Goal: Transaction & Acquisition: Purchase product/service

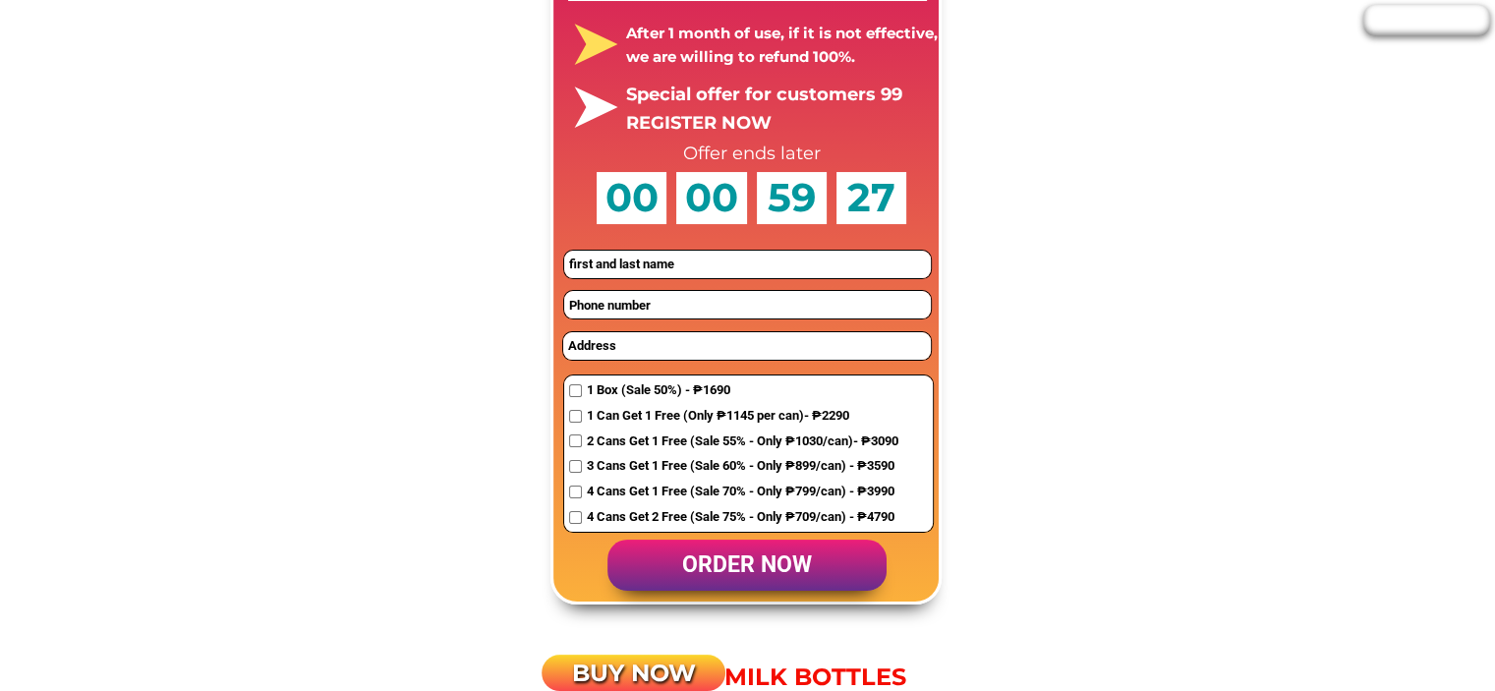
scroll to position [7763, 0]
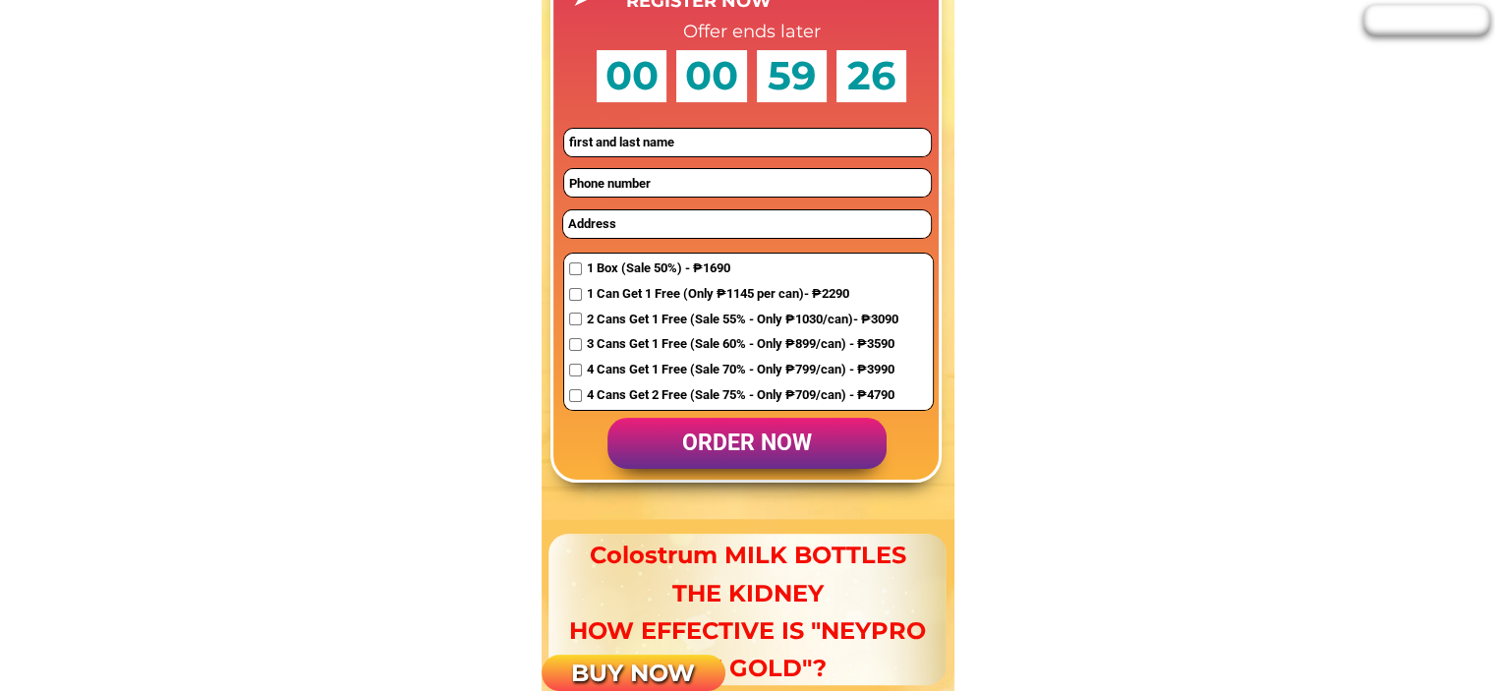
click at [686, 141] on input "text" at bounding box center [747, 142] width 367 height 27
type input "d"
type input "địt con mẹ mày"
click at [683, 180] on input "tel" at bounding box center [747, 182] width 367 height 27
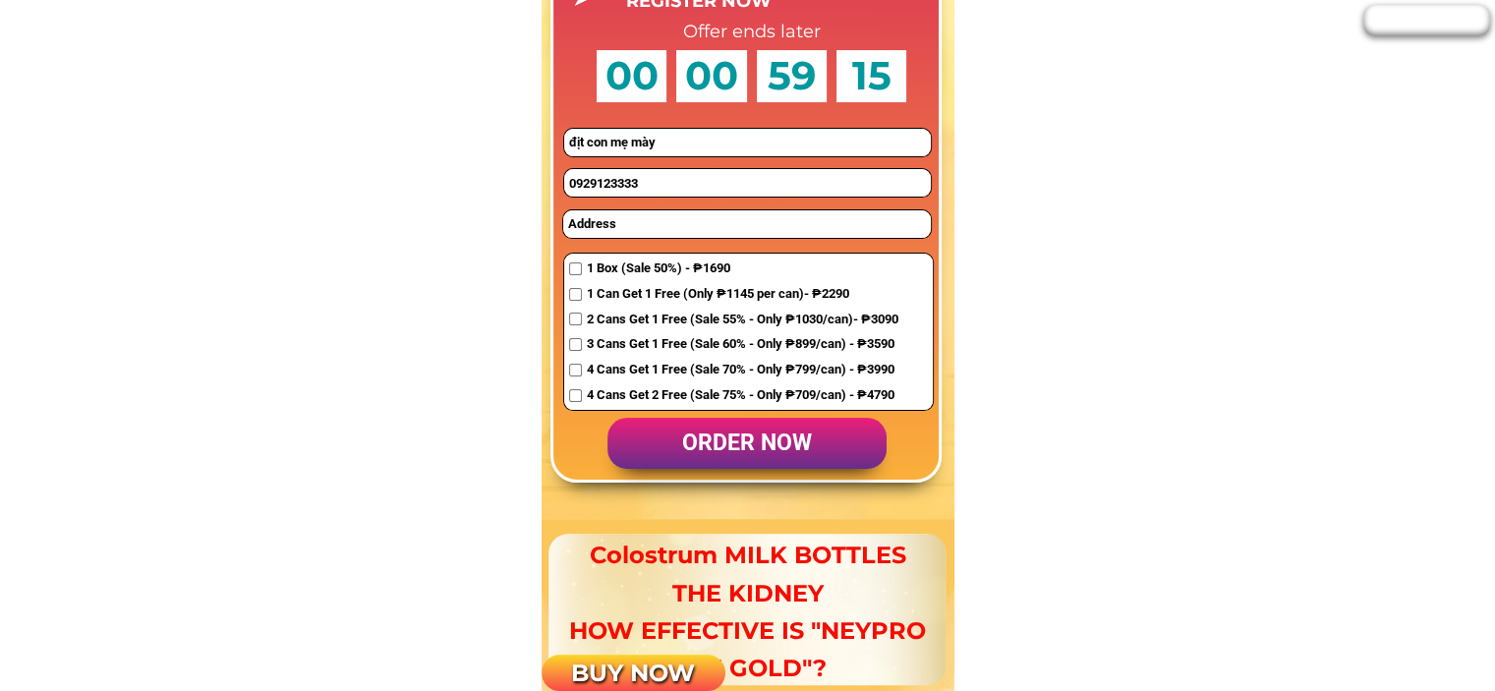
type input "0929123333"
click at [686, 215] on input "text" at bounding box center [747, 223] width 369 height 27
type input "d"
type input "địt con mẹ mày"
click at [701, 394] on span "4 Cans Get 2 Free (Sale 75% - Only ₱709/can) - ₱4790" at bounding box center [743, 395] width 312 height 21
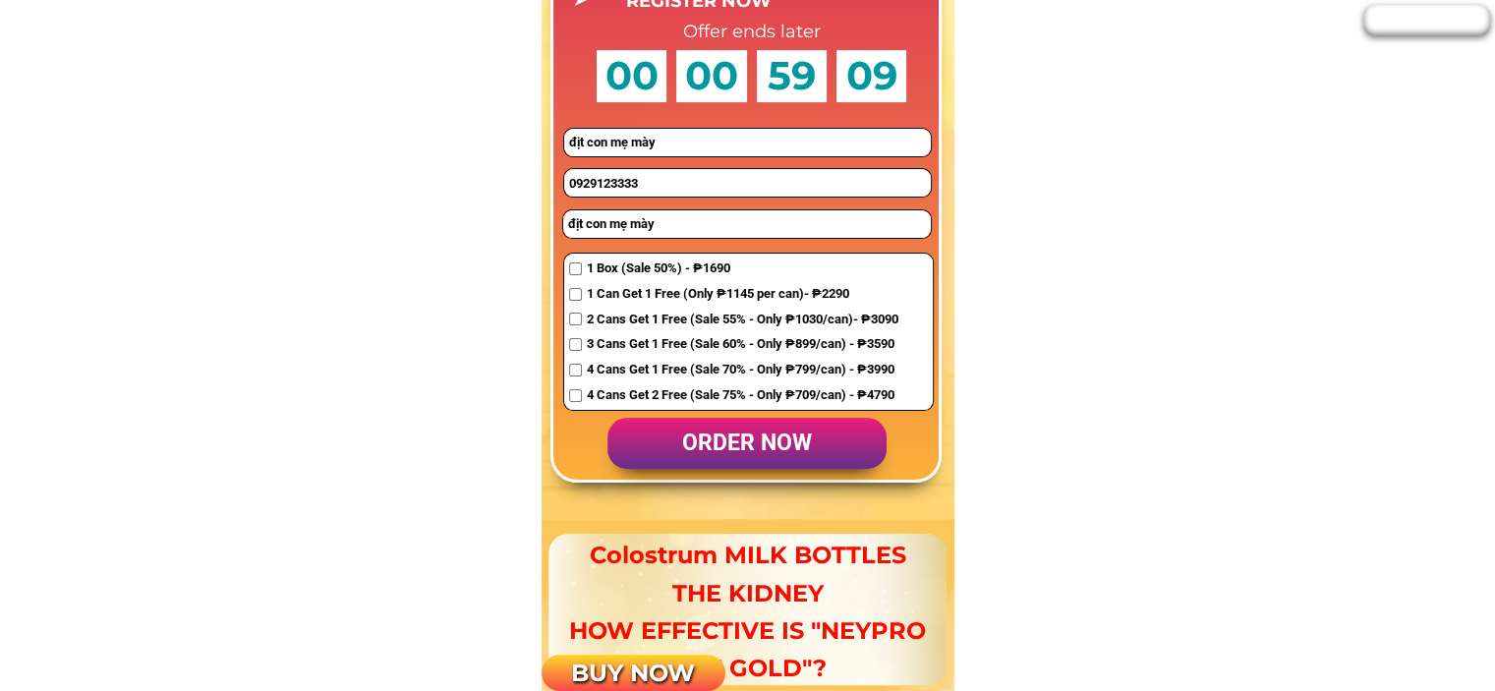
checkbox input "true"
click at [723, 439] on p "order now" at bounding box center [746, 443] width 279 height 51
type input "09291233334"
click at [704, 391] on span "4 Cans Get 2 Free (Sale 75% - Only ₱709/can) - ₱4790" at bounding box center [743, 395] width 312 height 21
click at [707, 436] on p "order now" at bounding box center [746, 443] width 279 height 51
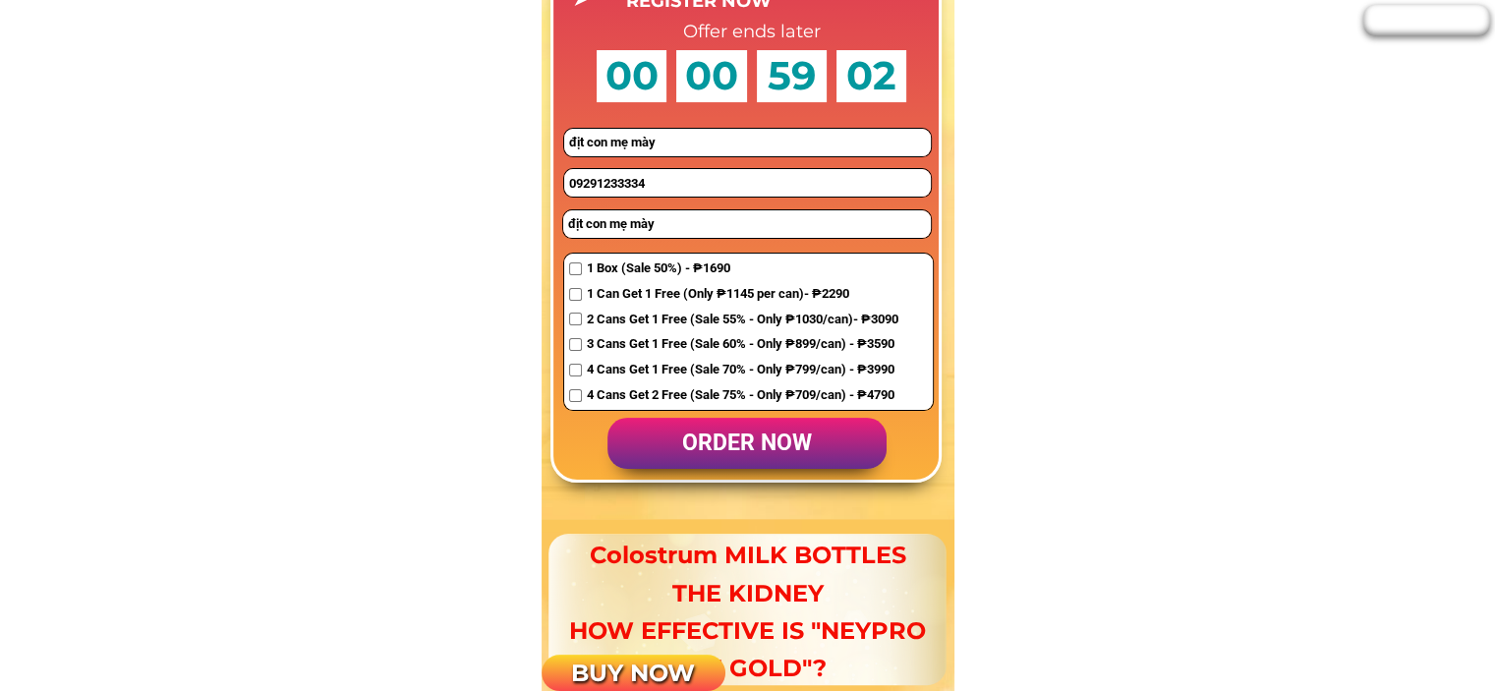
click at [688, 395] on span "4 Cans Get 2 Free (Sale 75% - Only ₱709/can) - ₱4790" at bounding box center [743, 395] width 312 height 21
checkbox input "true"
click at [699, 440] on p "order now" at bounding box center [746, 443] width 279 height 51
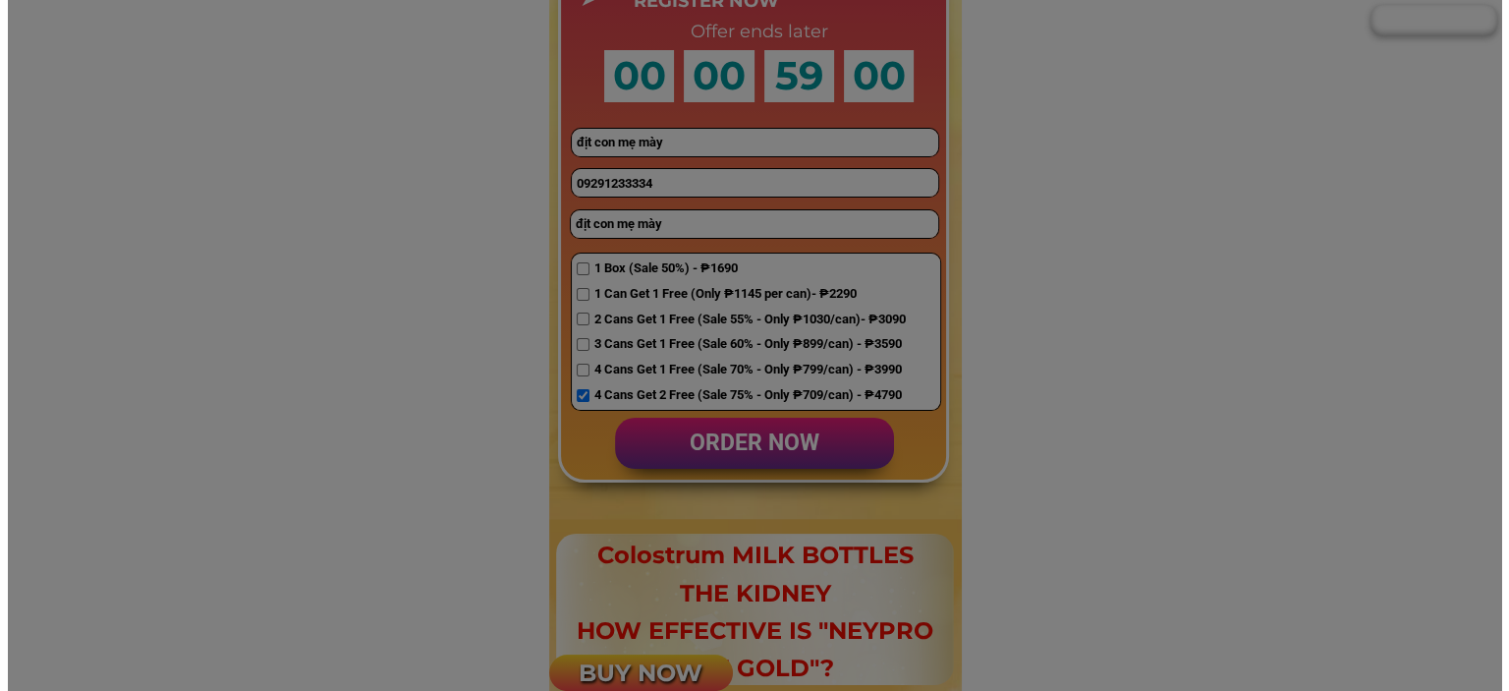
scroll to position [0, 0]
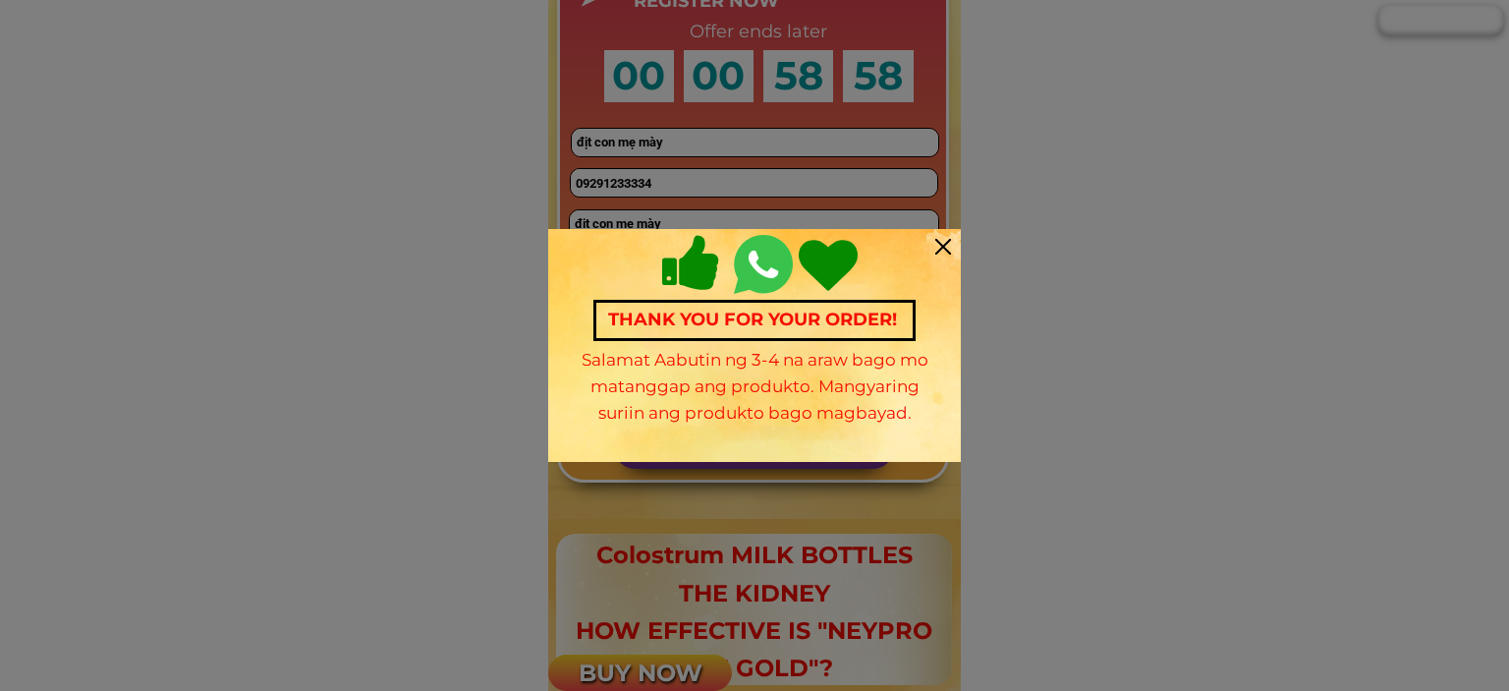
click at [938, 241] on div at bounding box center [944, 247] width 16 height 16
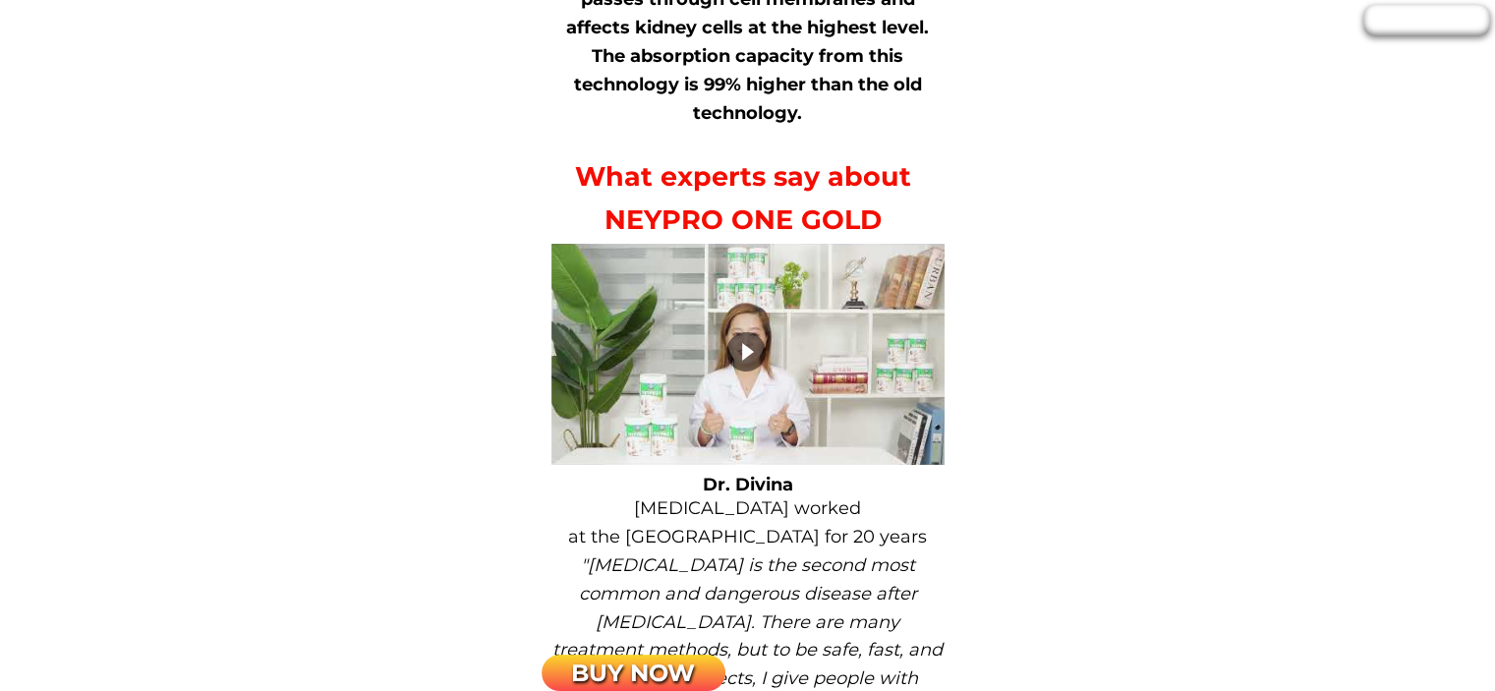
scroll to position [13758, 0]
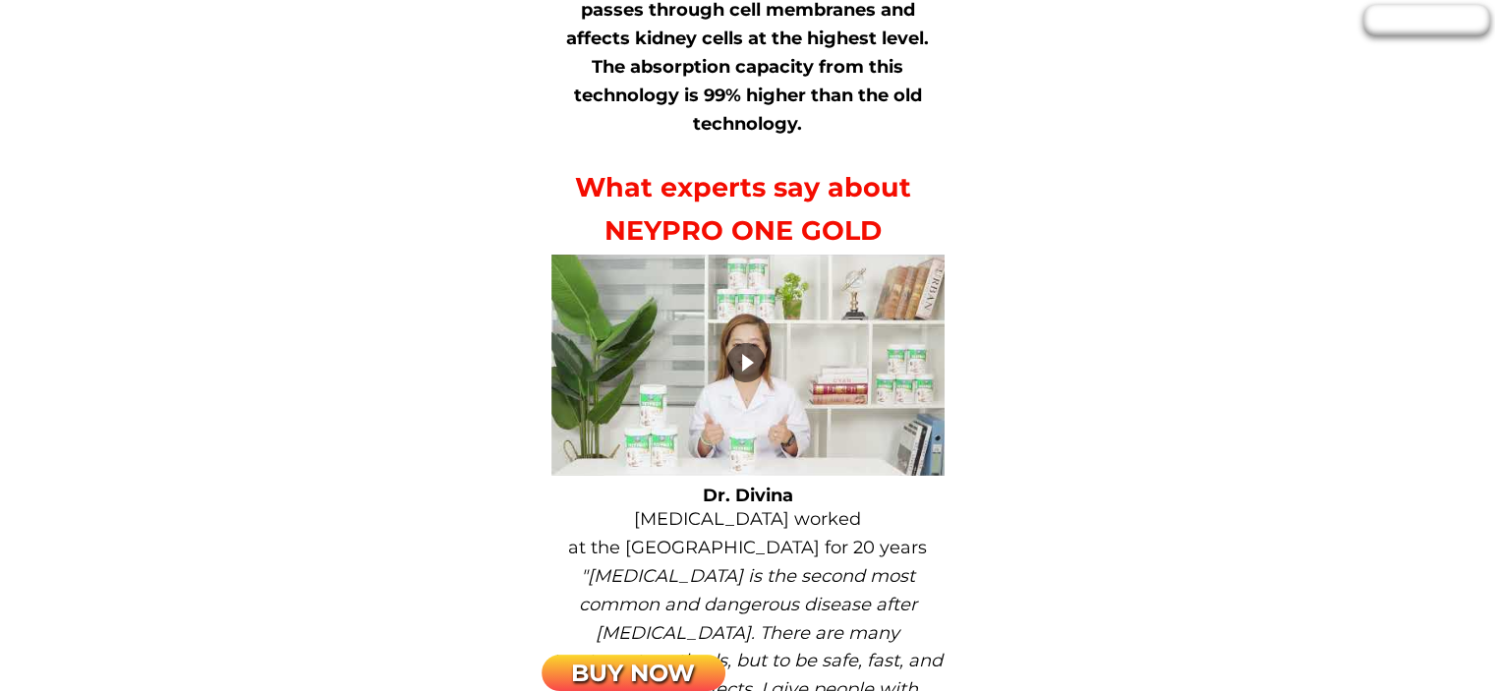
click at [764, 354] on div at bounding box center [745, 362] width 39 height 39
click at [583, 456] on div at bounding box center [747, 365] width 393 height 221
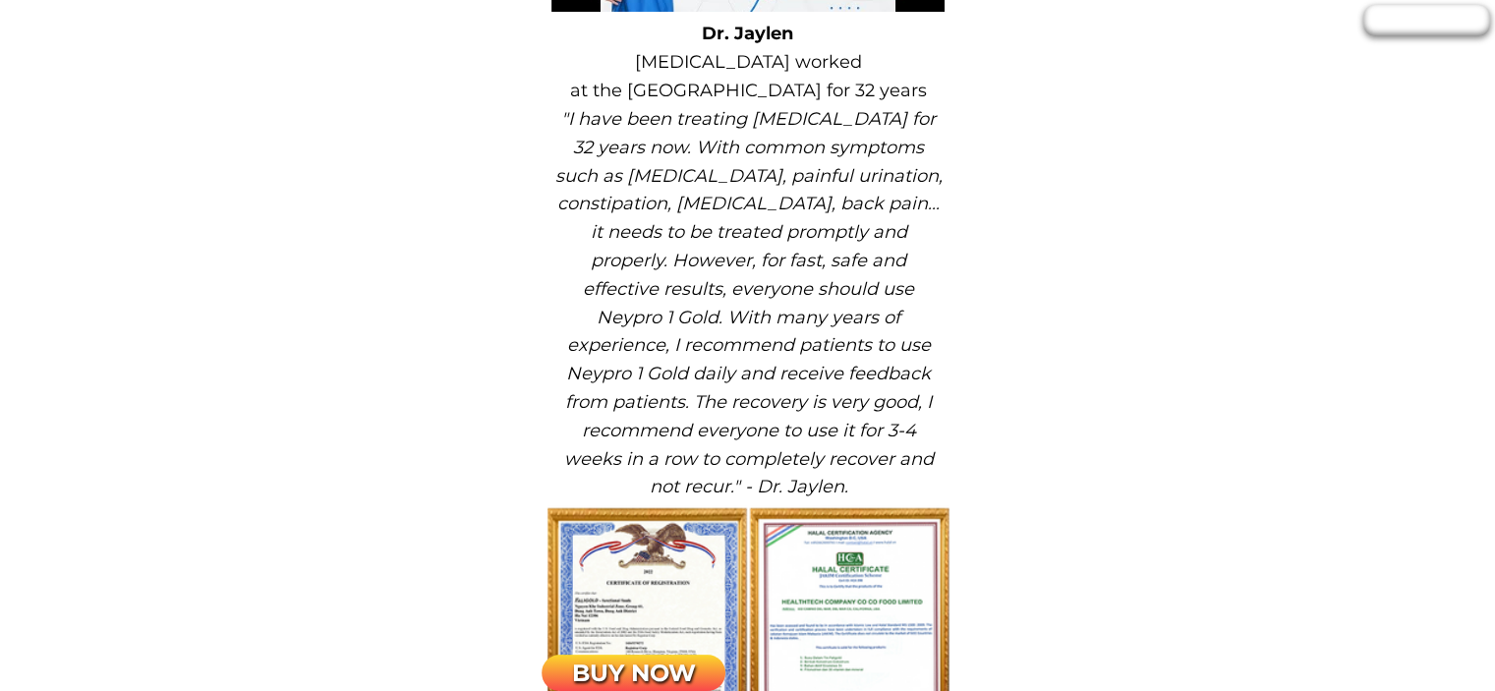
scroll to position [14544, 0]
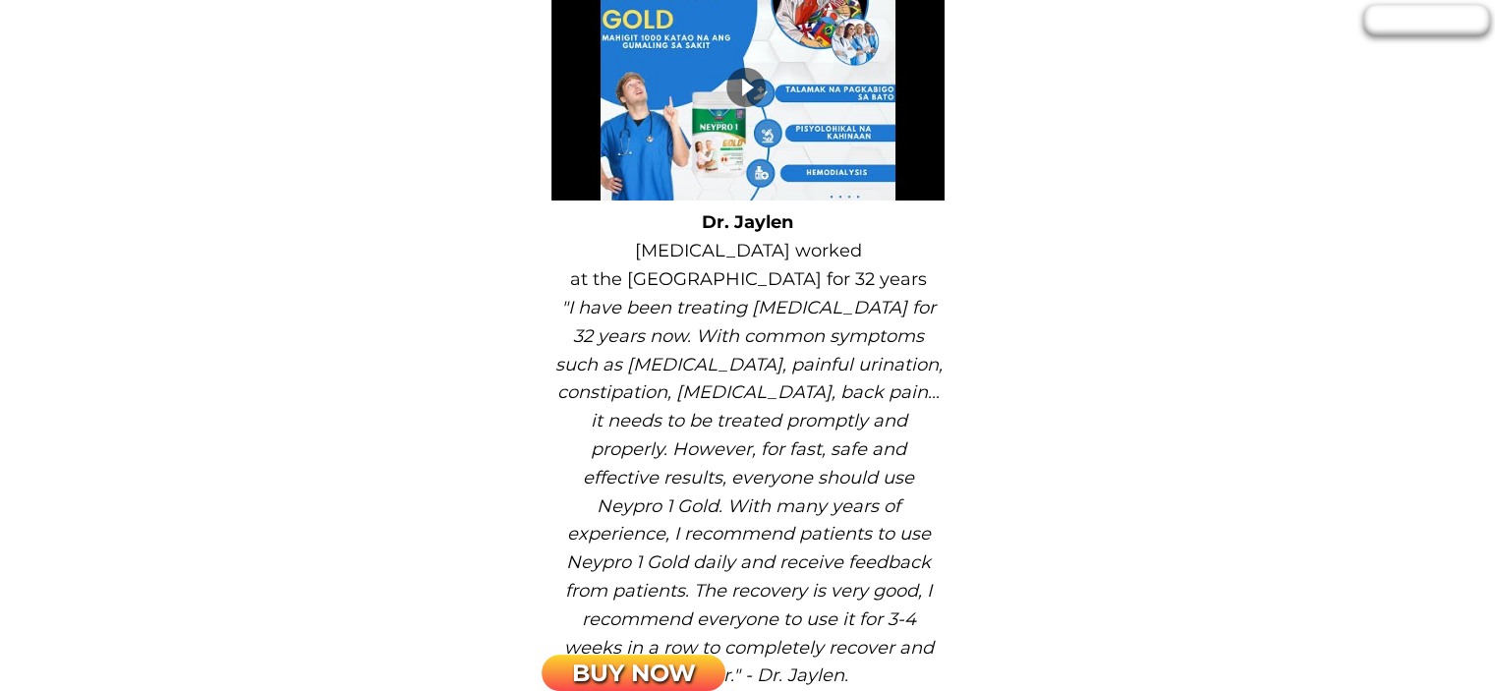
click at [754, 101] on div at bounding box center [745, 87] width 39 height 39
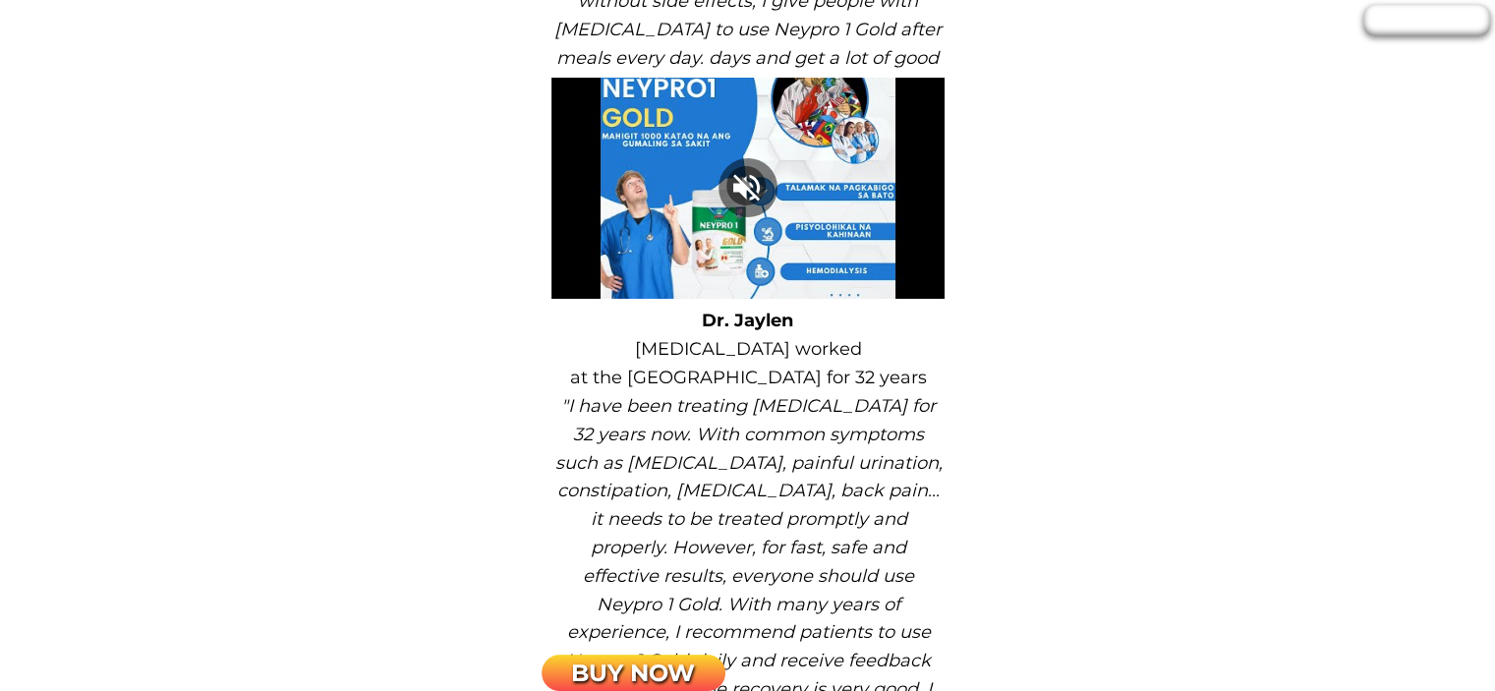
click at [585, 277] on div at bounding box center [747, 188] width 393 height 221
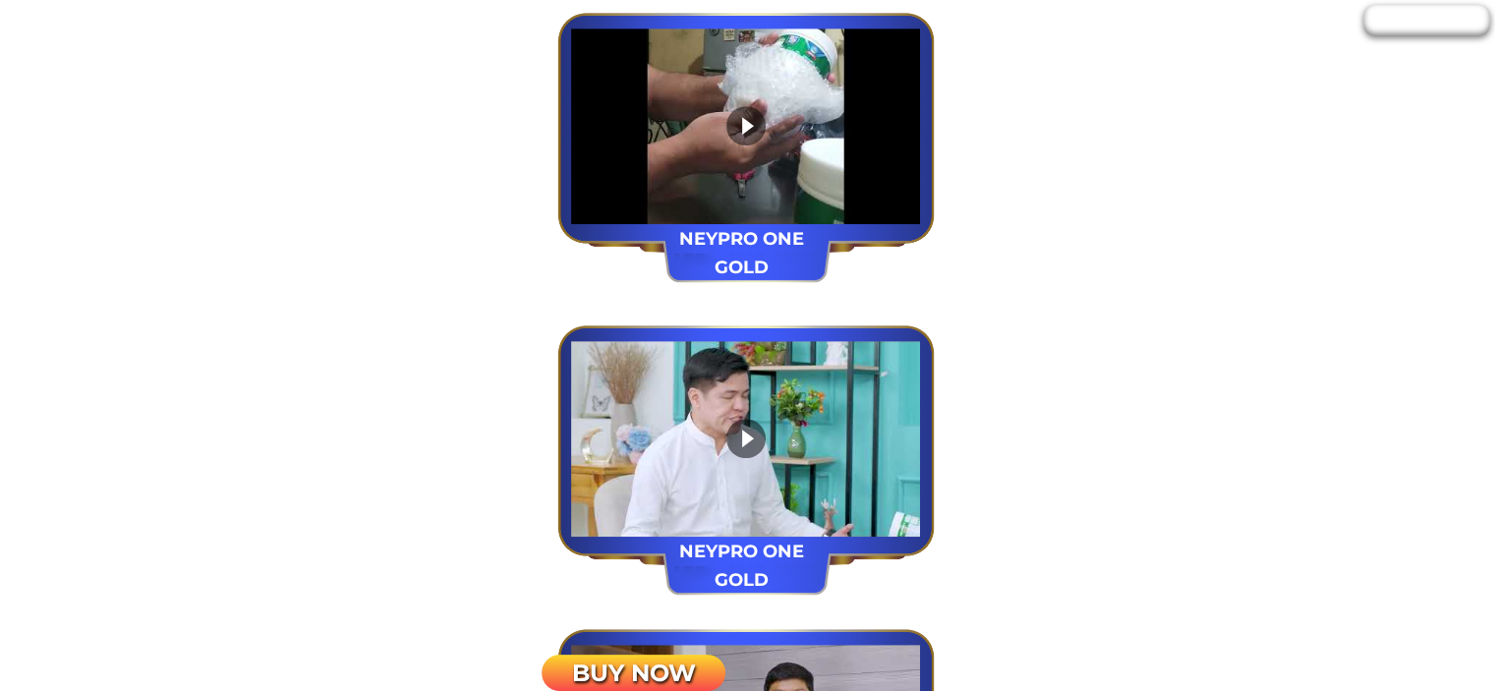
scroll to position [16018, 0]
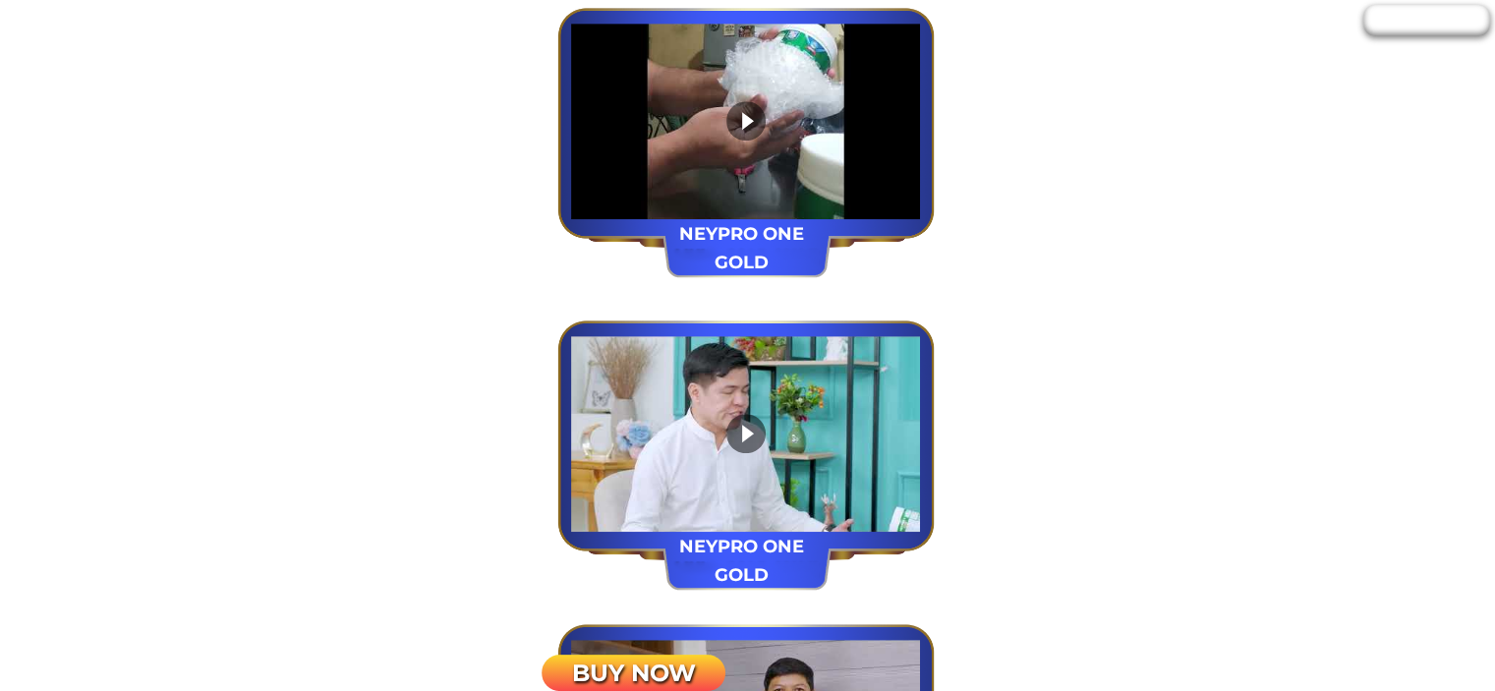
click at [734, 98] on div at bounding box center [745, 122] width 349 height 196
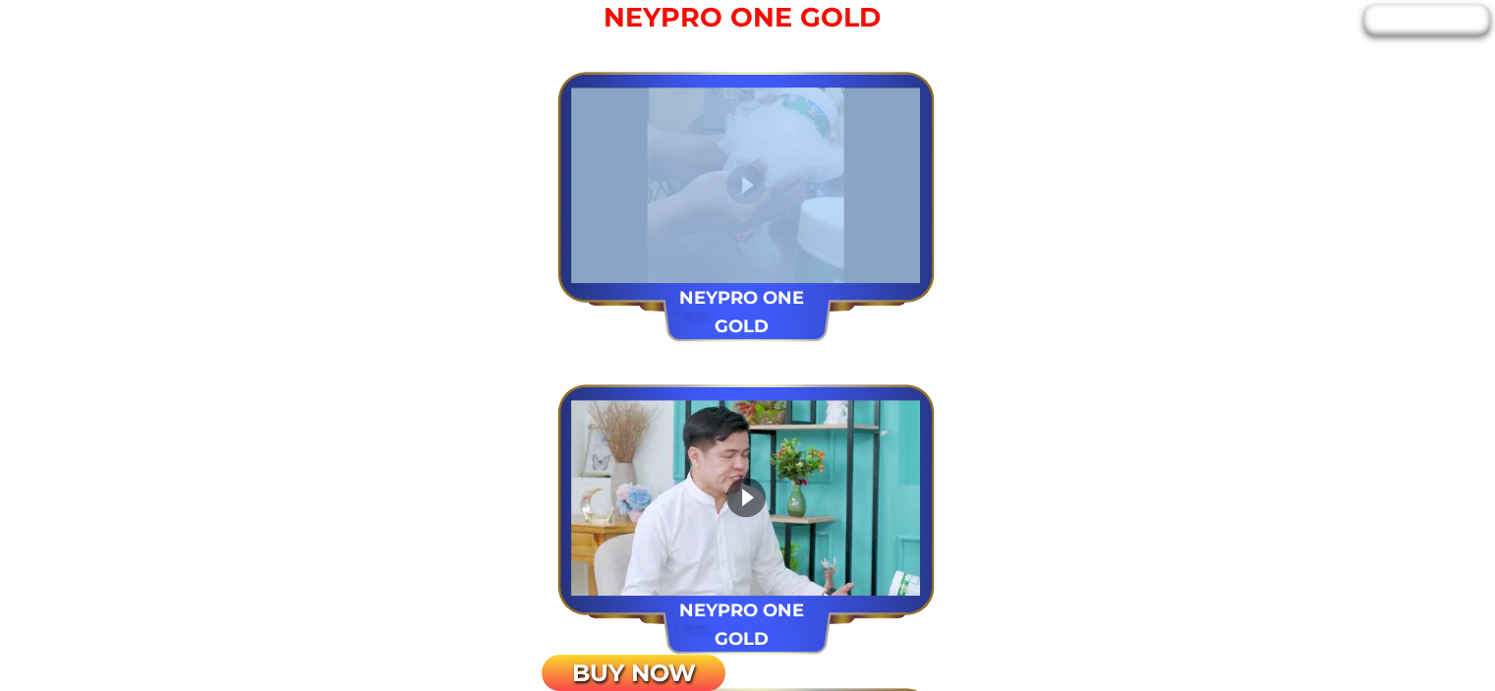
scroll to position [15919, 0]
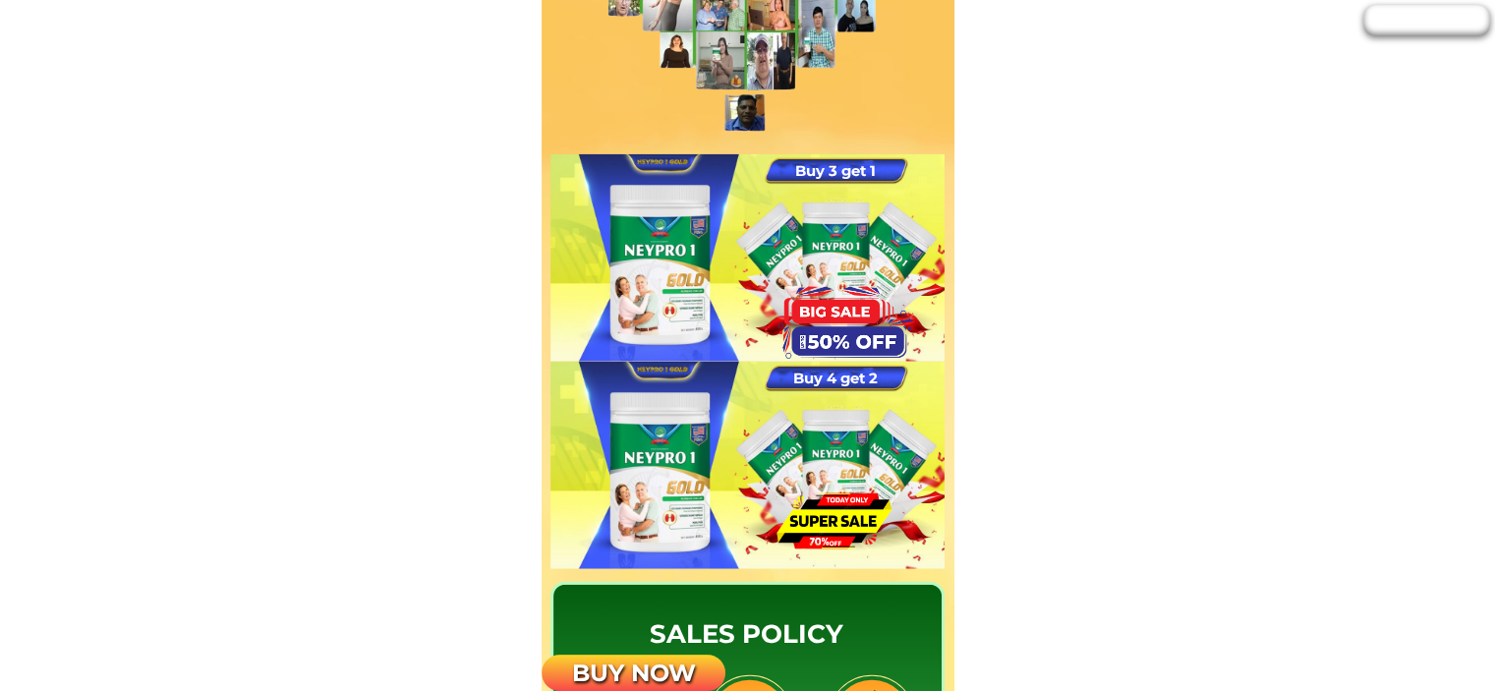
scroll to position [20243, 0]
